Goal: Task Accomplishment & Management: Manage account settings

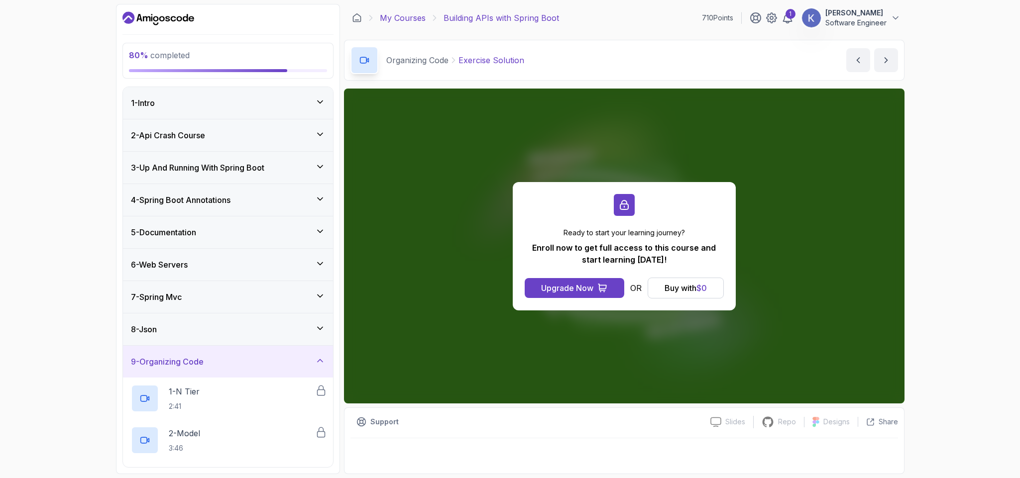
click at [413, 17] on link "My Courses" at bounding box center [403, 18] width 46 height 12
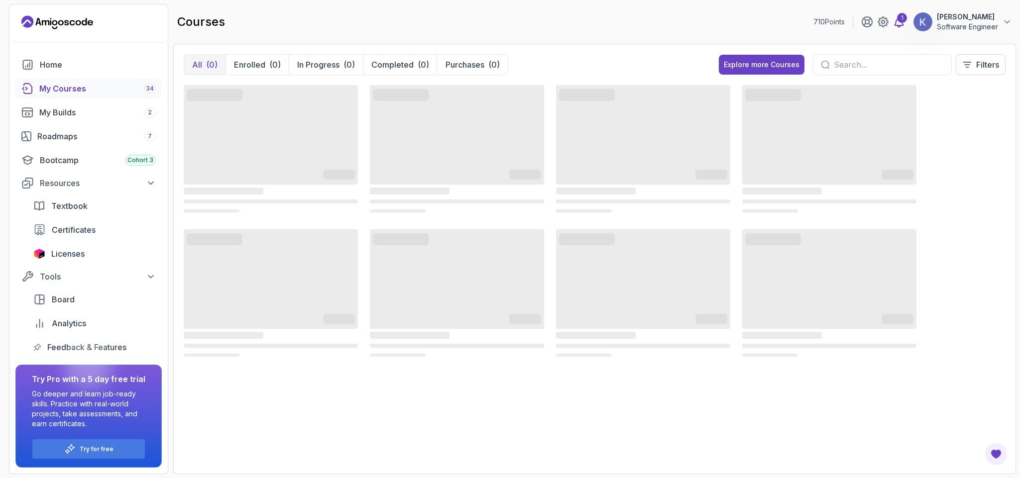
click at [902, 20] on div "1" at bounding box center [902, 18] width 10 height 10
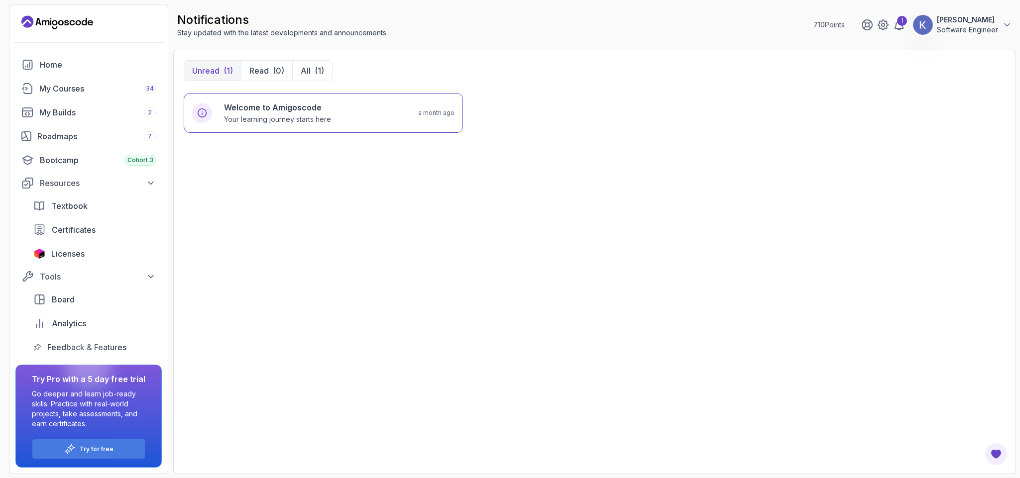
click at [930, 24] on img at bounding box center [923, 25] width 20 height 20
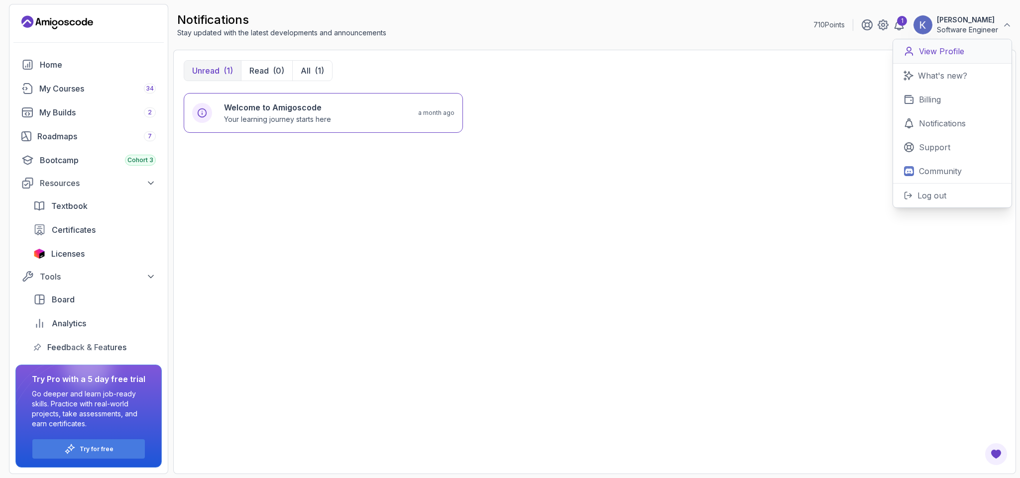
click at [924, 47] on p "View Profile" at bounding box center [941, 51] width 45 height 12
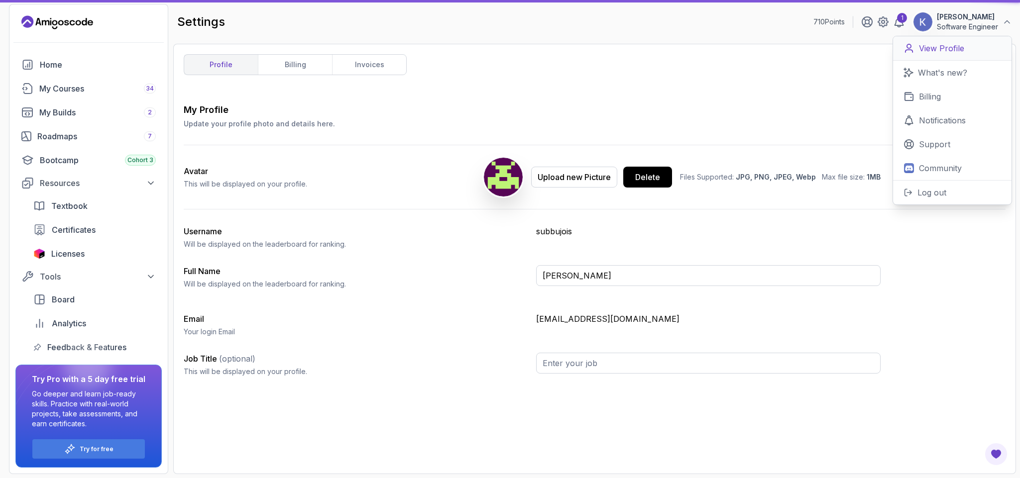
type input "Software Engineer"
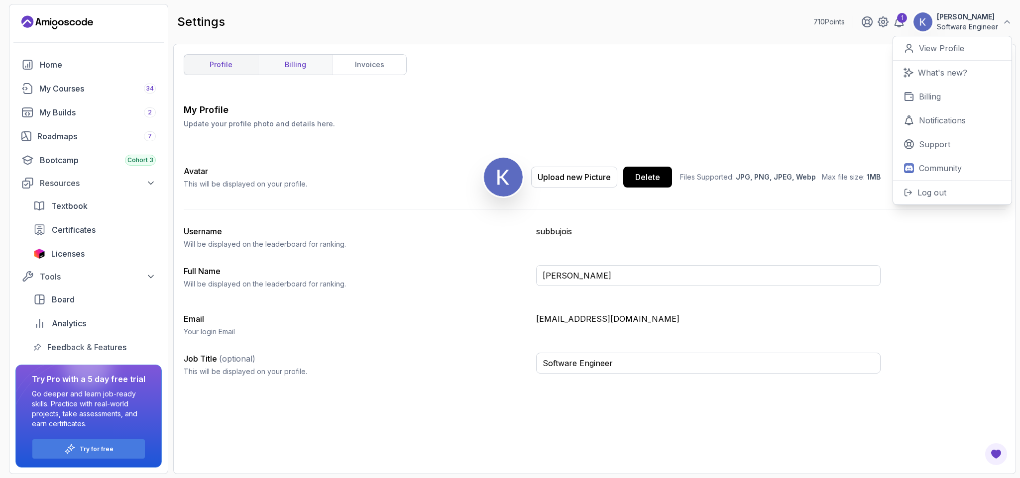
click at [314, 66] on link "billing" at bounding box center [295, 65] width 74 height 20
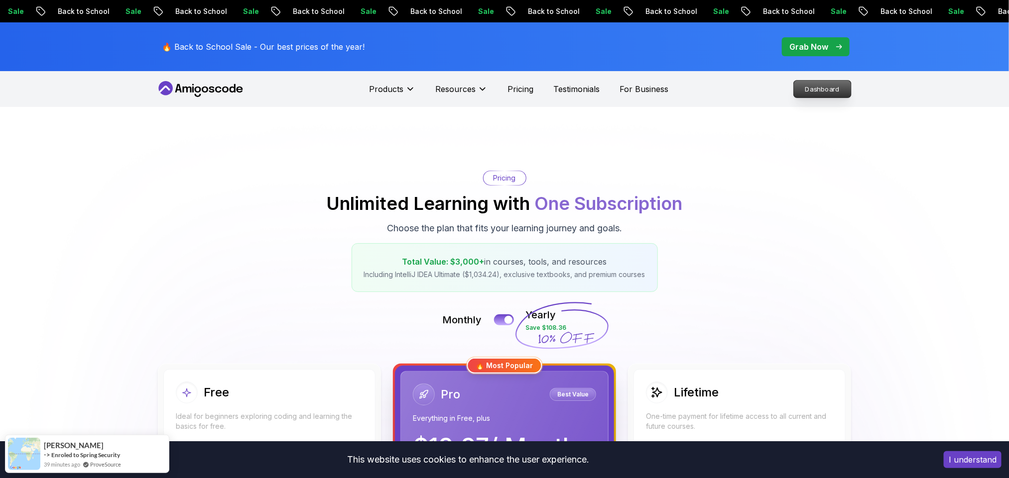
click at [827, 87] on p "Dashboard" at bounding box center [822, 89] width 57 height 17
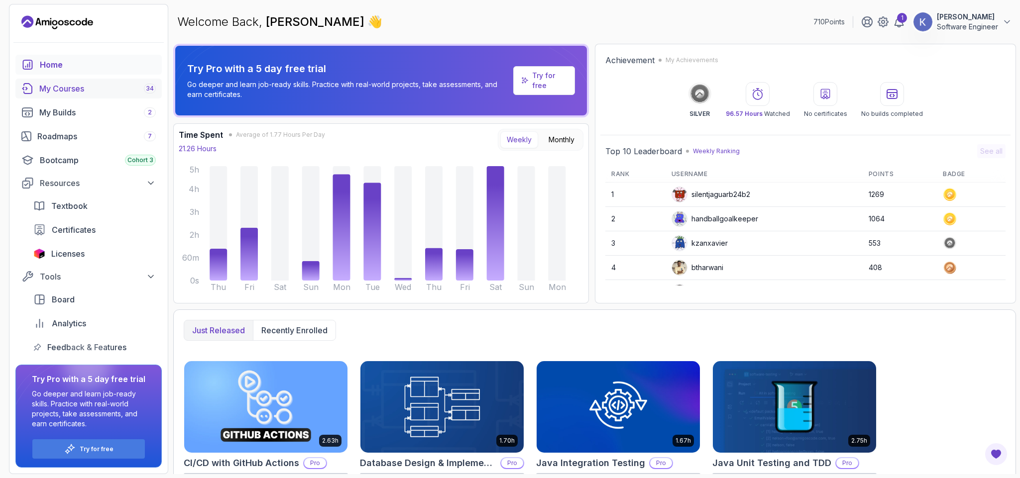
click at [80, 93] on div "My Courses 34" at bounding box center [97, 89] width 117 height 12
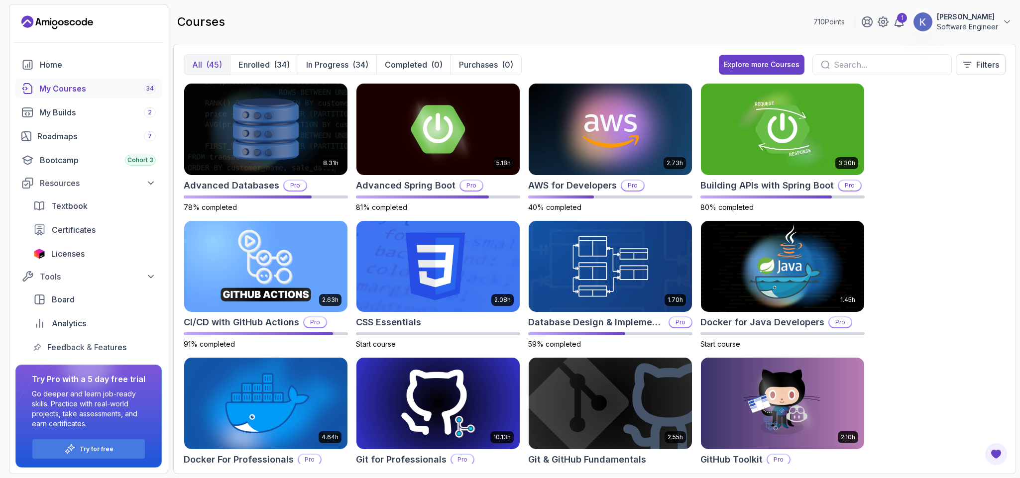
click at [900, 242] on div "8.31h Advanced Databases Pro 78% completed 5.18h Advanced Spring Boot Pro 81% c…" at bounding box center [595, 273] width 822 height 381
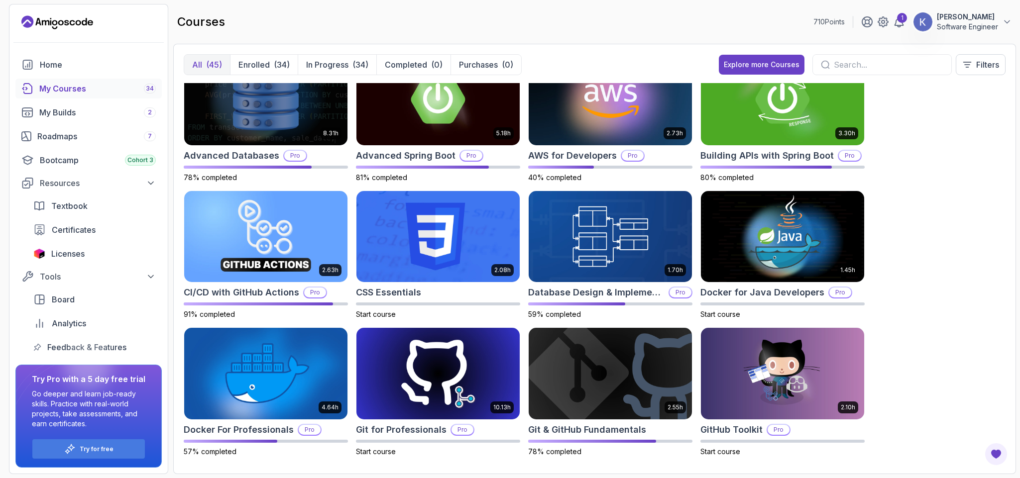
click at [895, 329] on div "8.31h Advanced Databases Pro 78% completed 5.18h Advanced Spring Boot Pro 81% c…" at bounding box center [595, 273] width 822 height 381
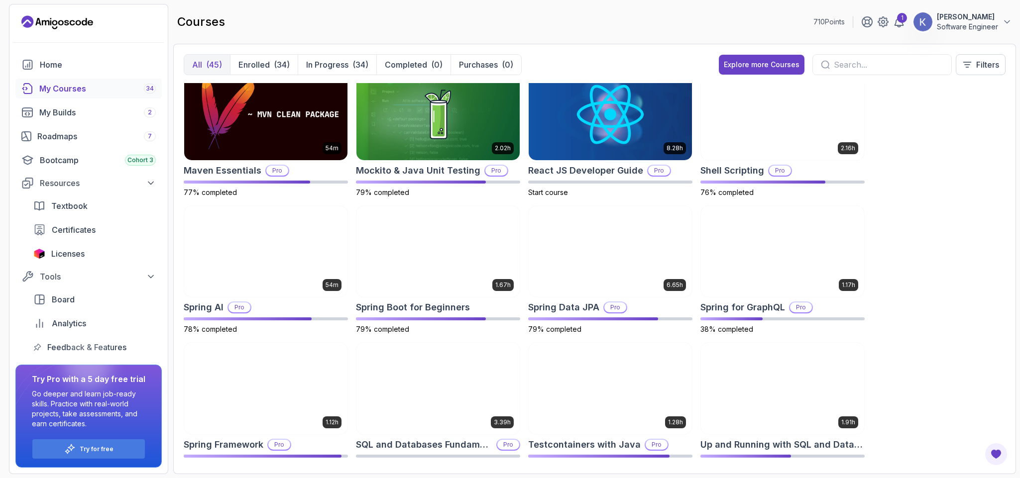
scroll to position [1270, 0]
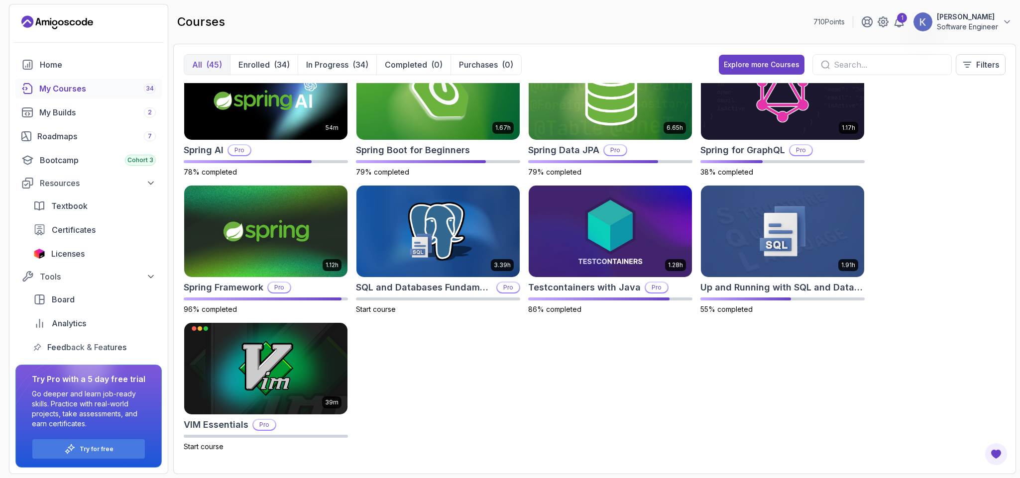
click at [750, 341] on div "8.31h Advanced Databases Pro 78% completed 5.18h Advanced Spring Boot Pro 81% c…" at bounding box center [595, 273] width 822 height 381
